Goal: Information Seeking & Learning: Find specific fact

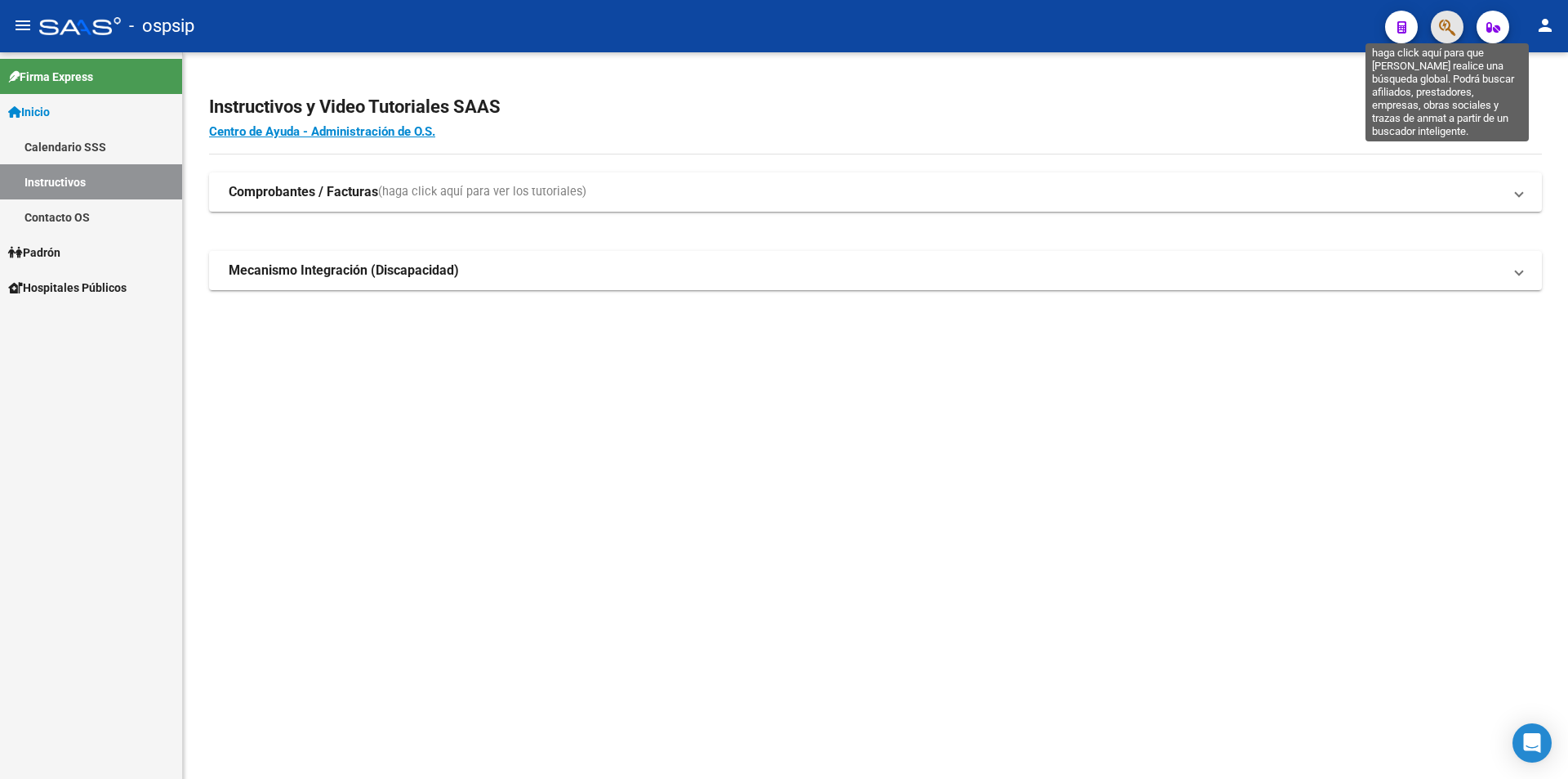
click at [1452, 25] on icon "button" at bounding box center [1448, 27] width 16 height 19
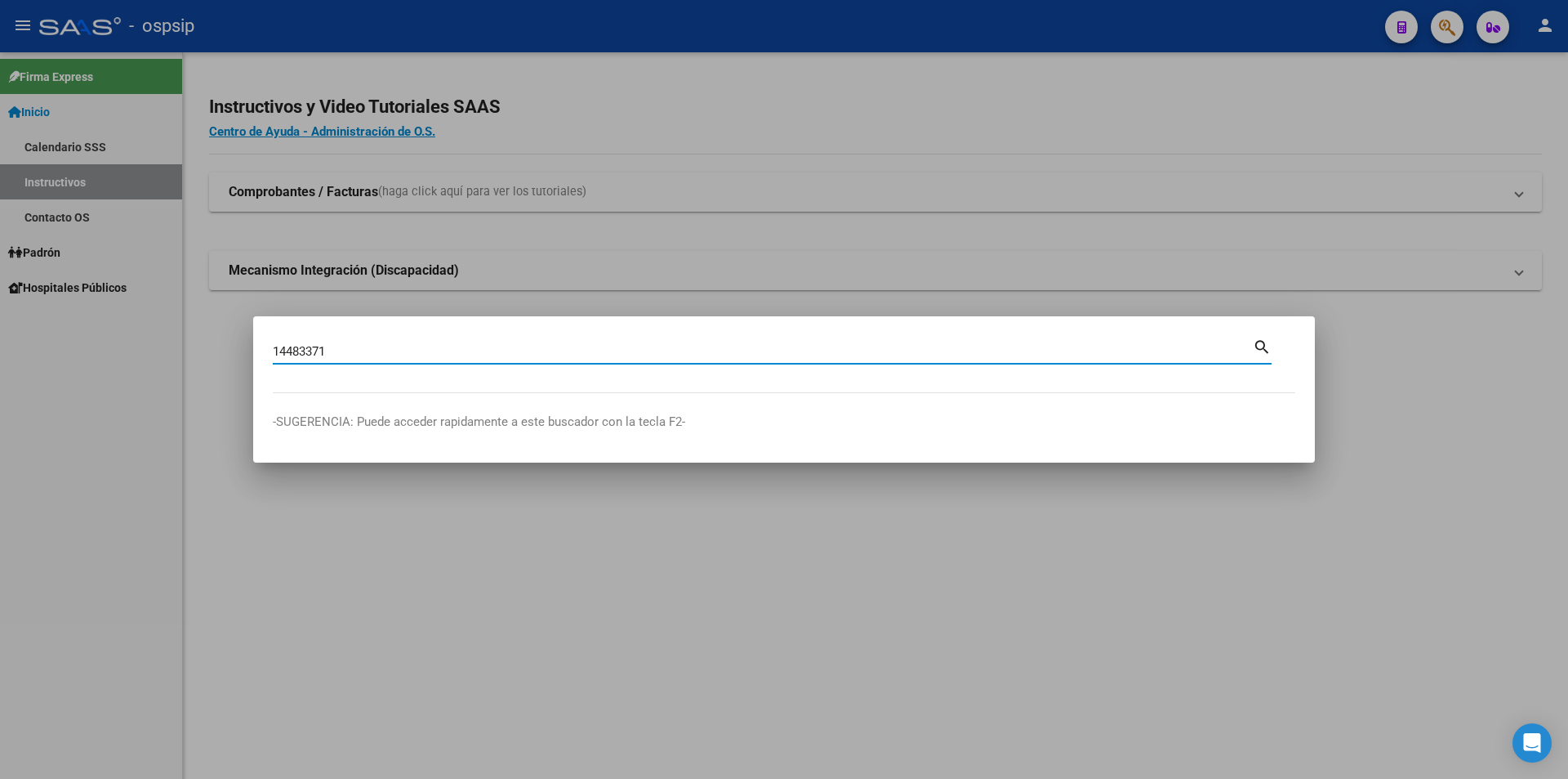
type input "14483371"
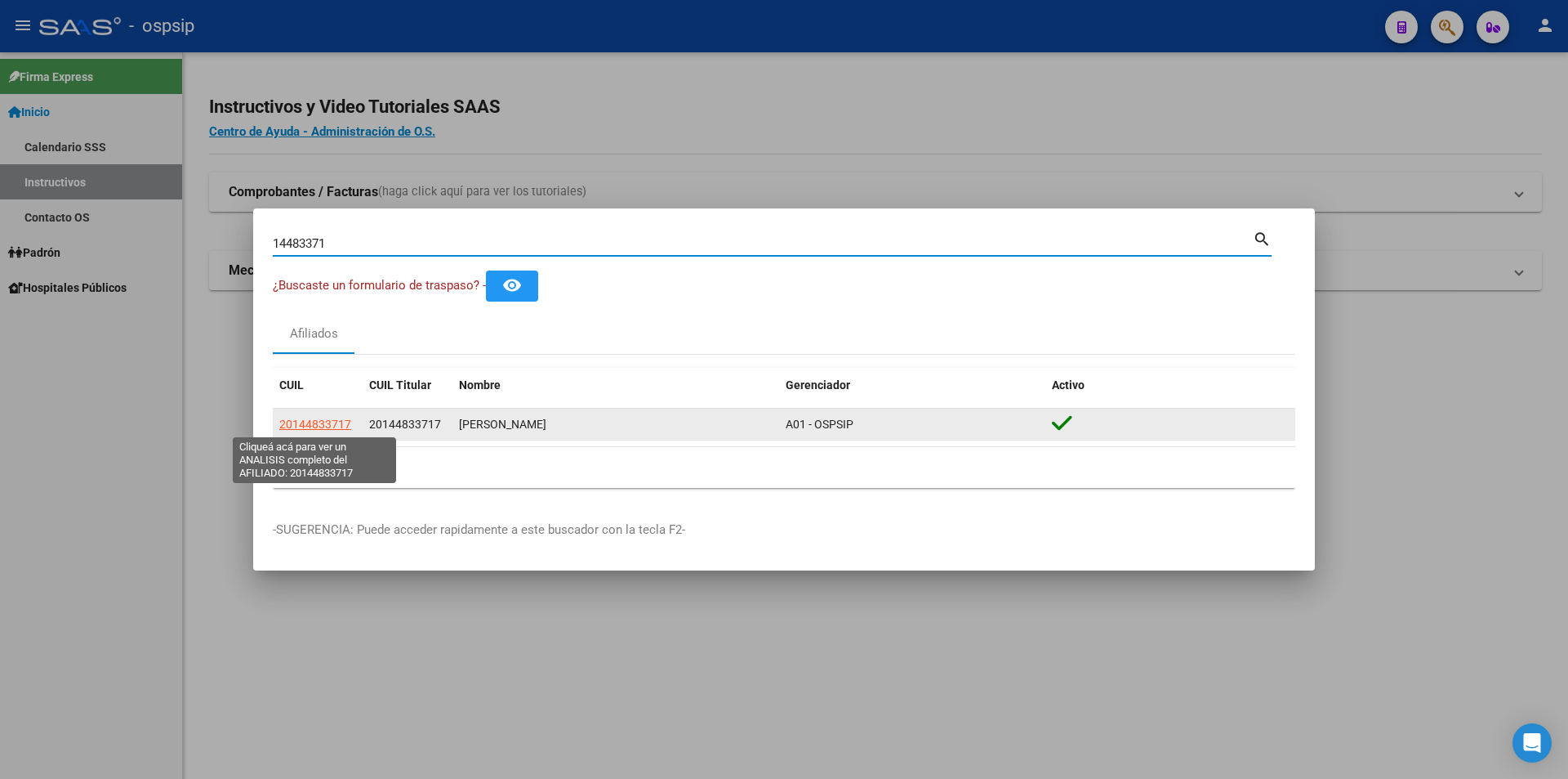
click at [318, 418] on span "20144833717" at bounding box center [315, 424] width 72 height 13
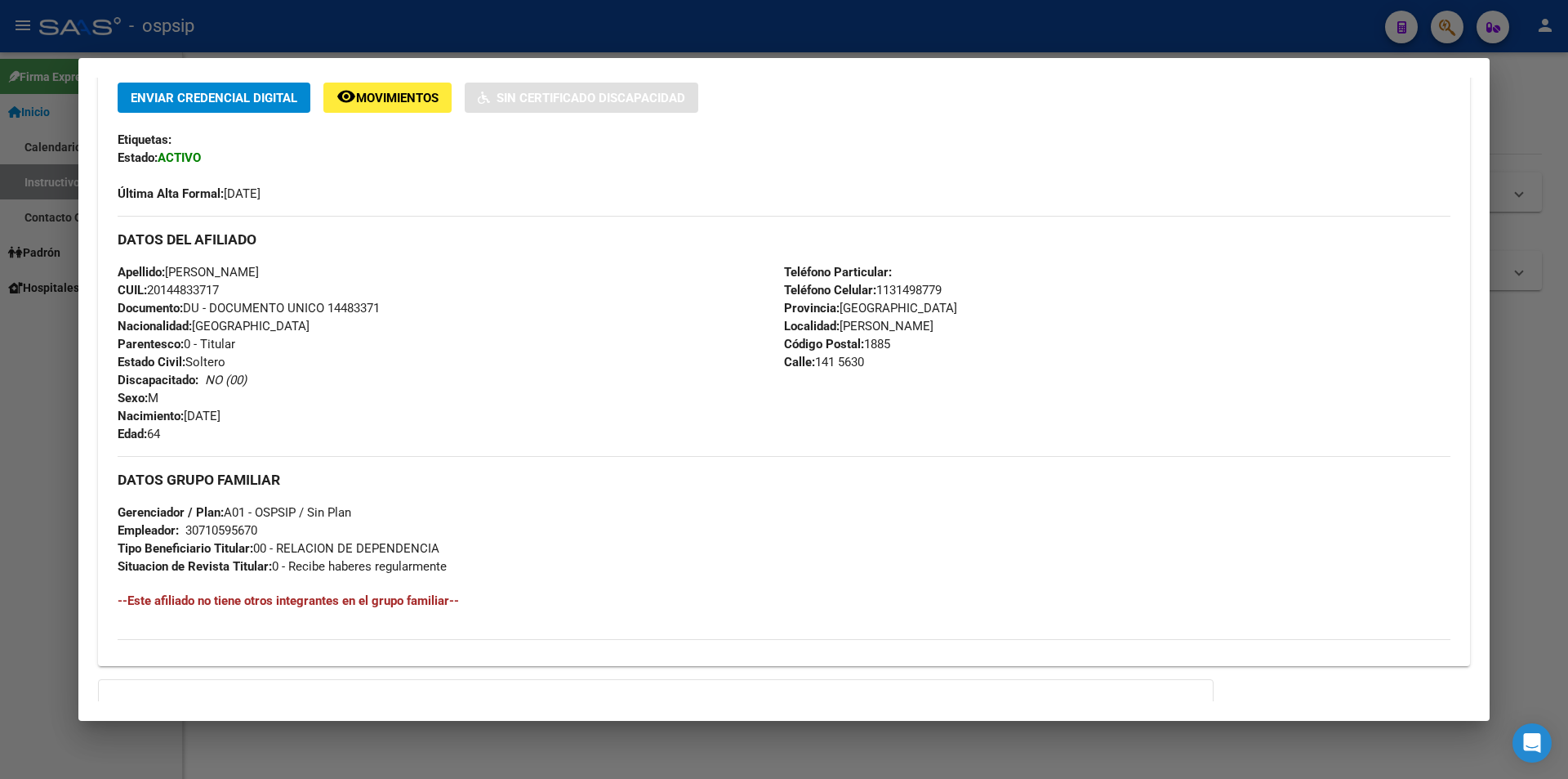
scroll to position [327, 0]
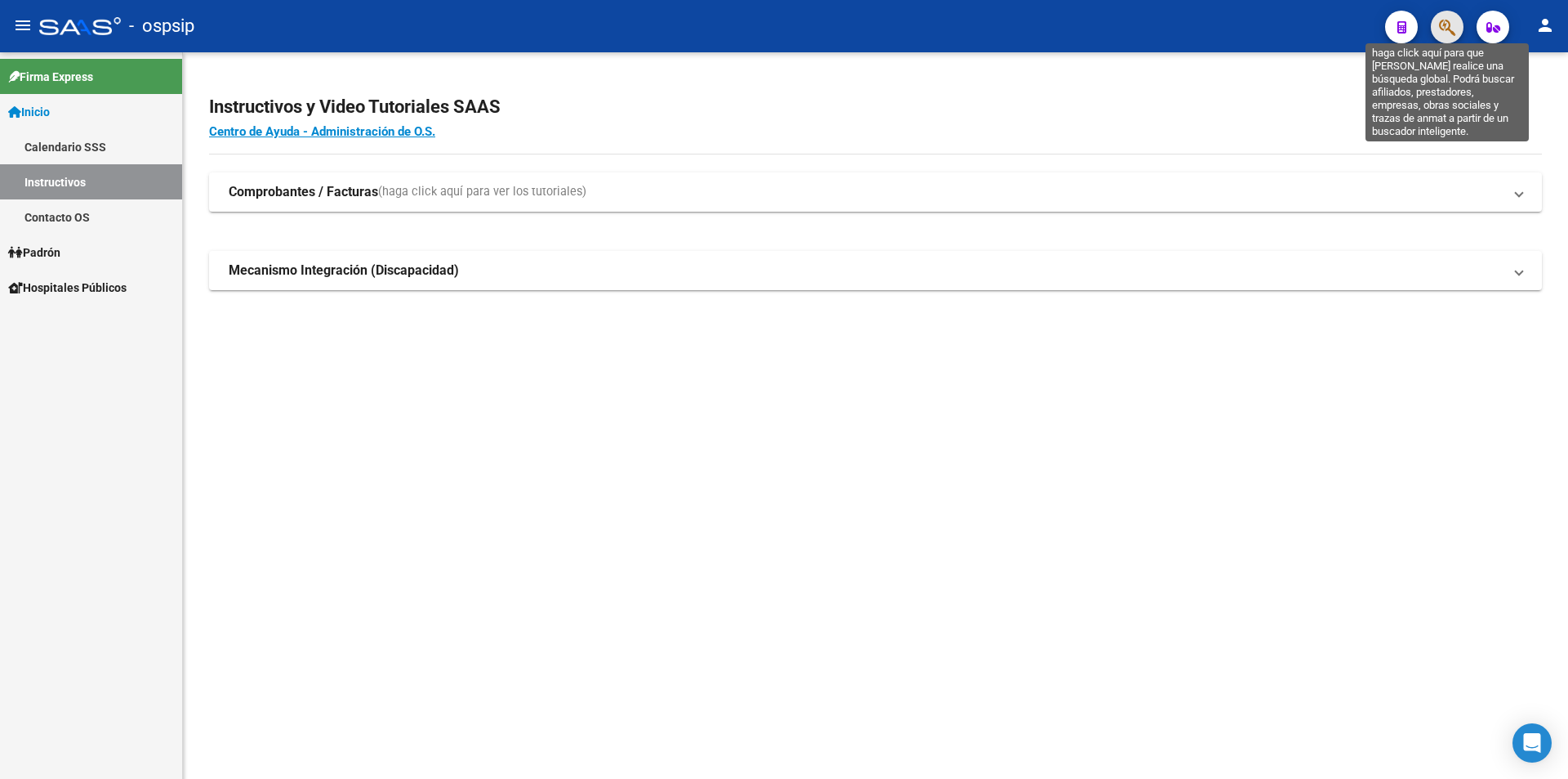
click at [1452, 30] on icon "button" at bounding box center [1448, 27] width 16 height 19
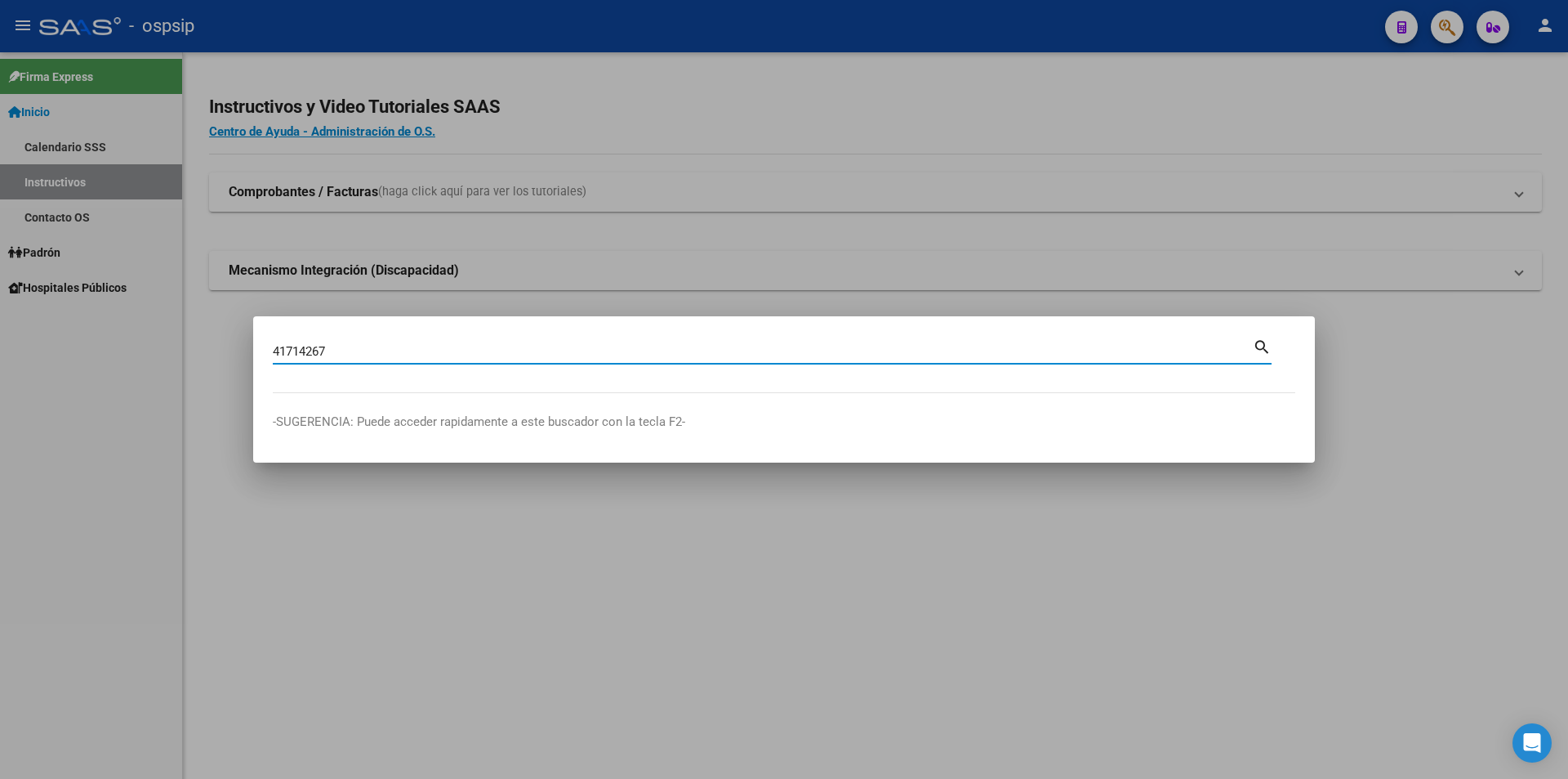
type input "41714267"
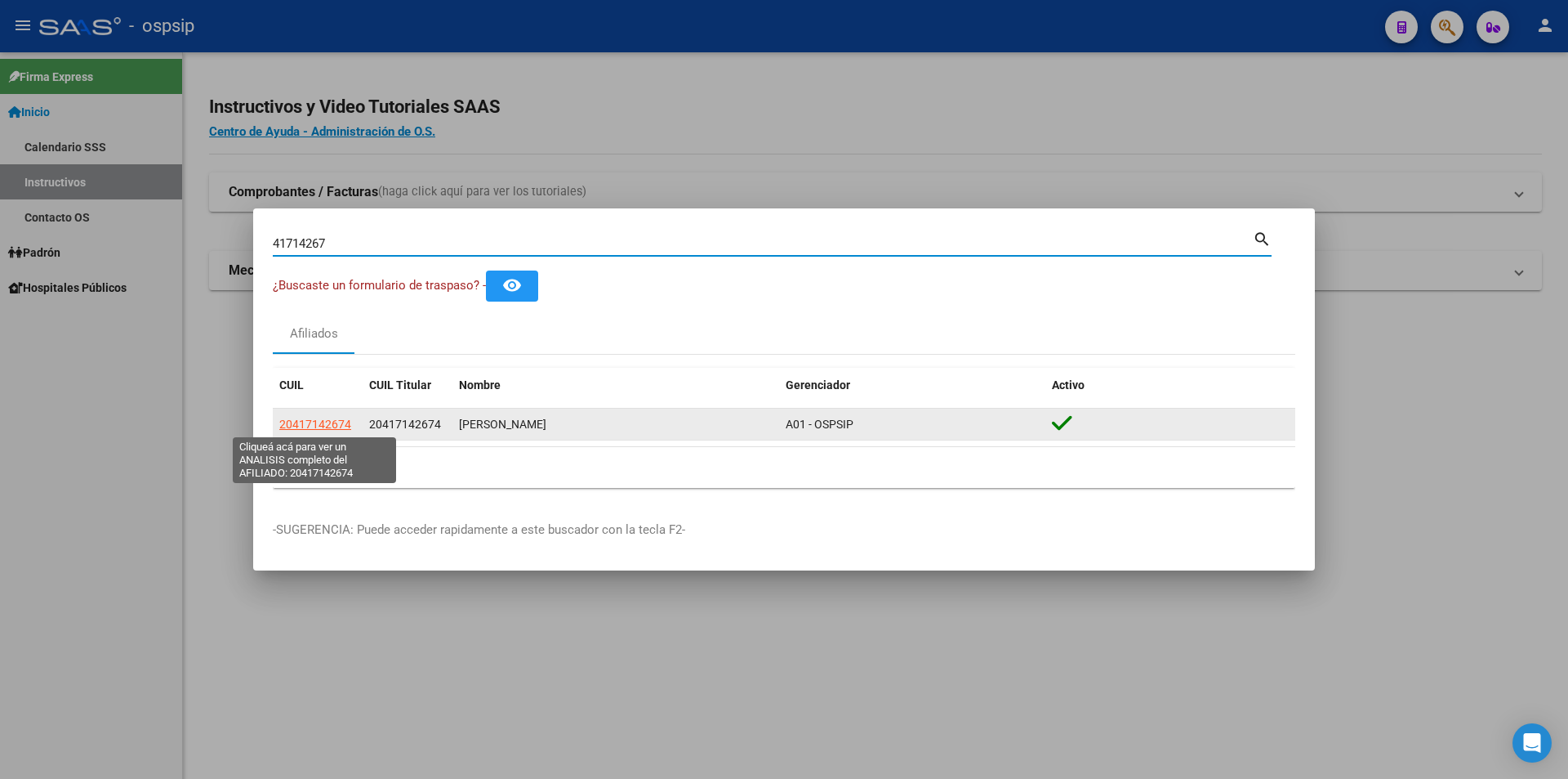
click at [324, 427] on span "20417142674" at bounding box center [315, 424] width 72 height 13
type textarea "20417142674"
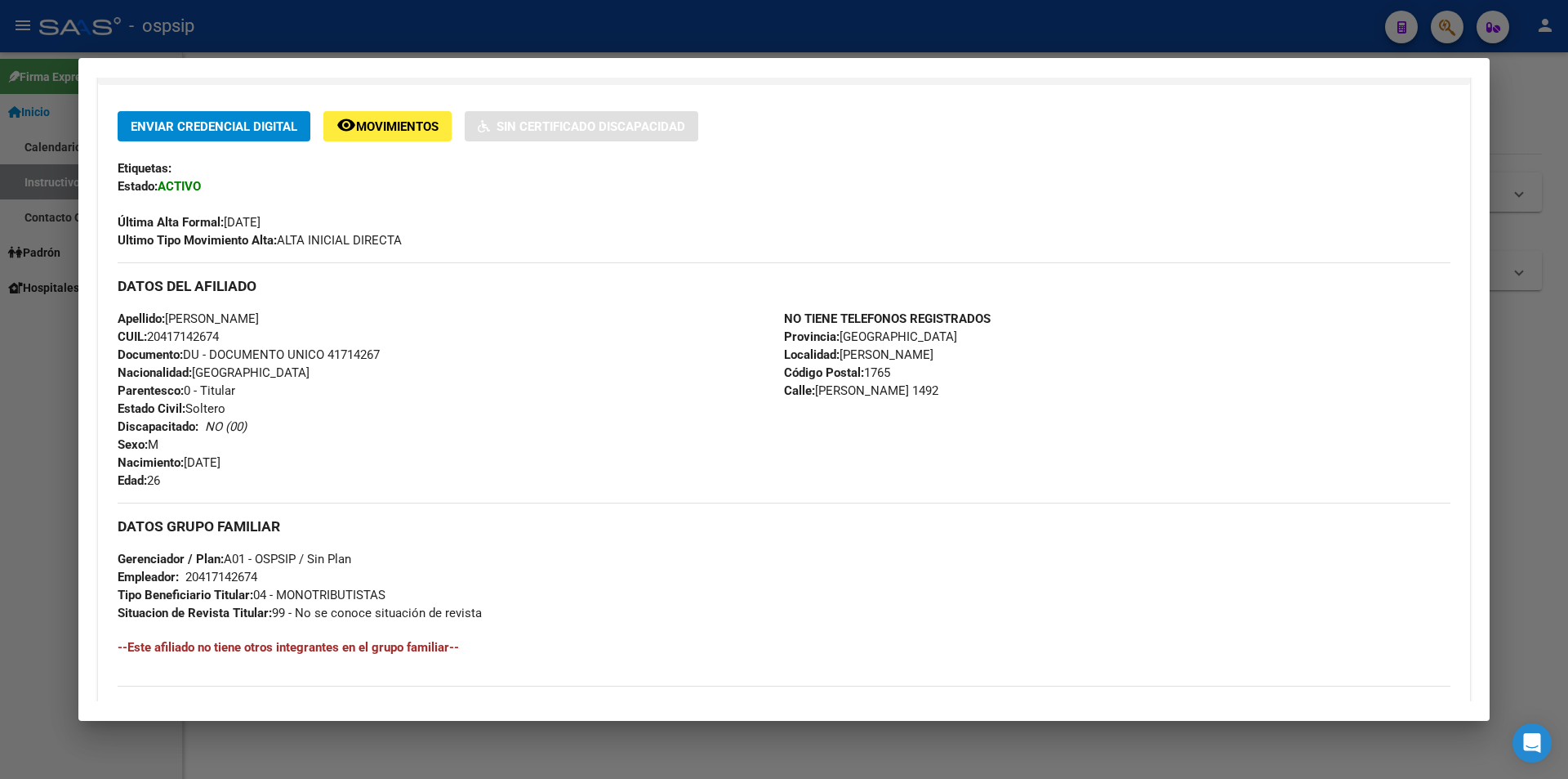
scroll to position [553, 0]
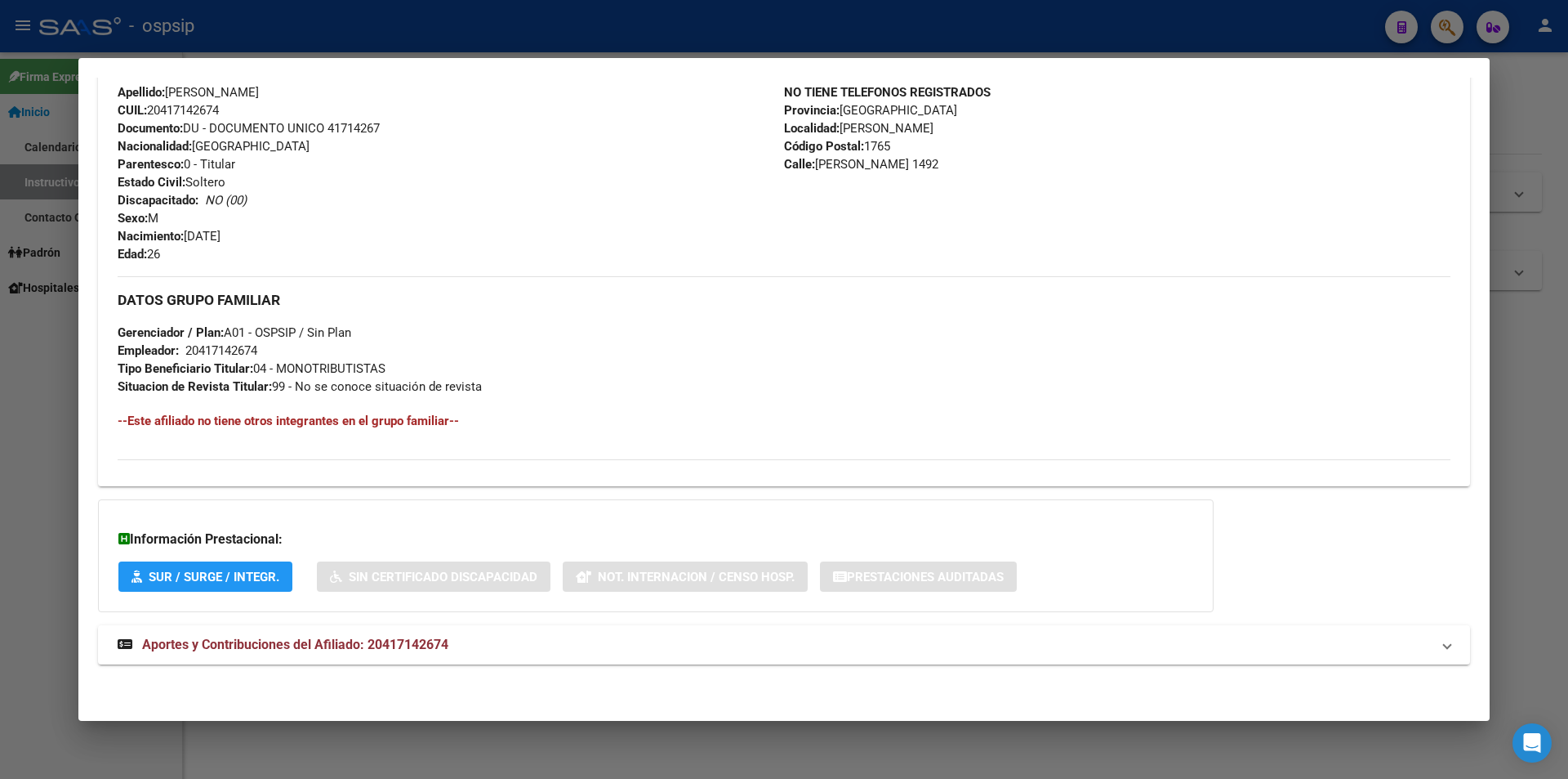
click at [336, 427] on h4 "--Este afiliado no tiene otros integrantes en el grupo familiar--" at bounding box center [784, 421] width 1333 height 18
click at [339, 422] on h4 "--Este afiliado no tiene otros integrantes en el grupo familiar--" at bounding box center [784, 421] width 1333 height 18
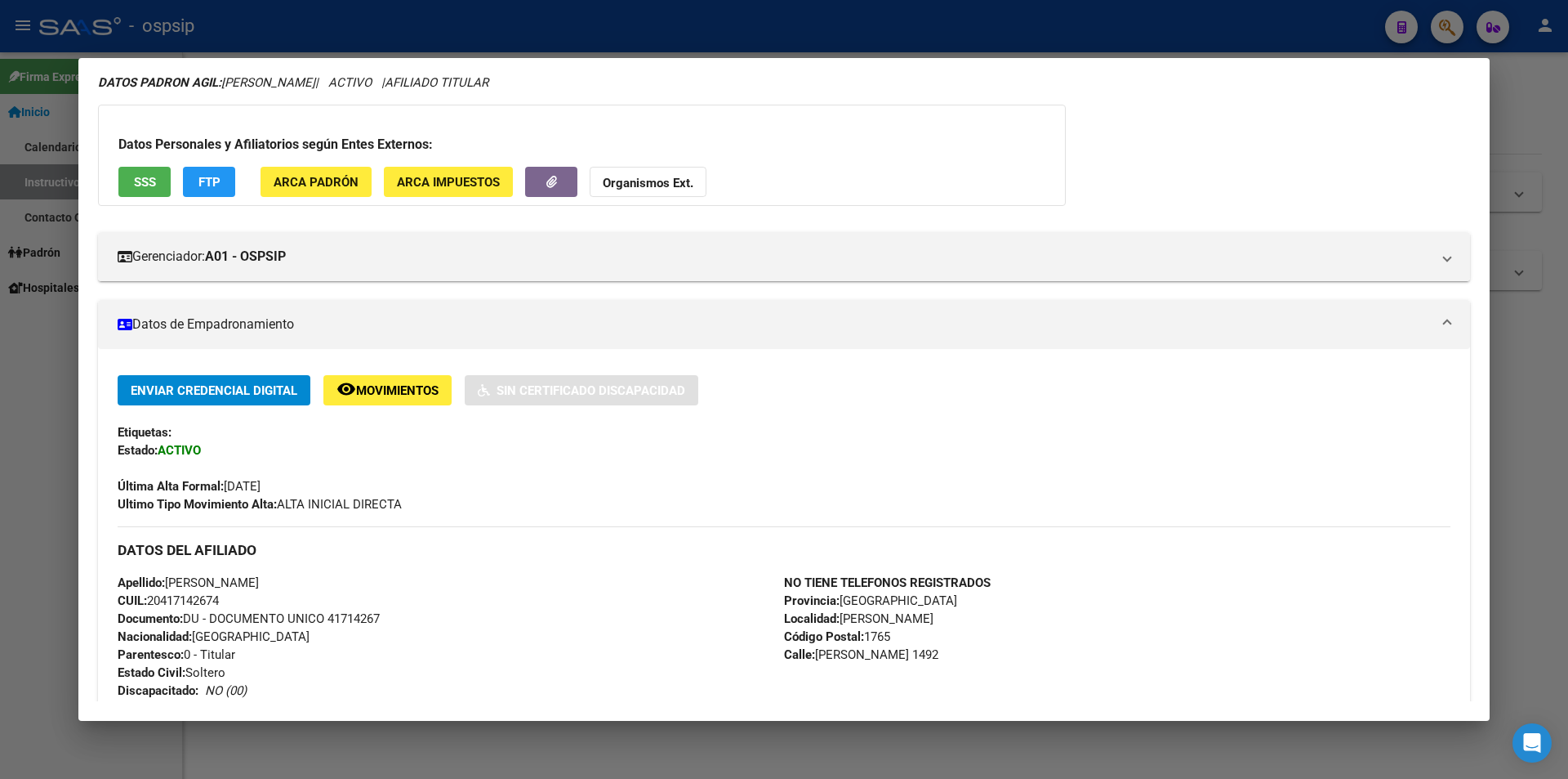
scroll to position [0, 0]
